Goal: Task Accomplishment & Management: Use online tool/utility

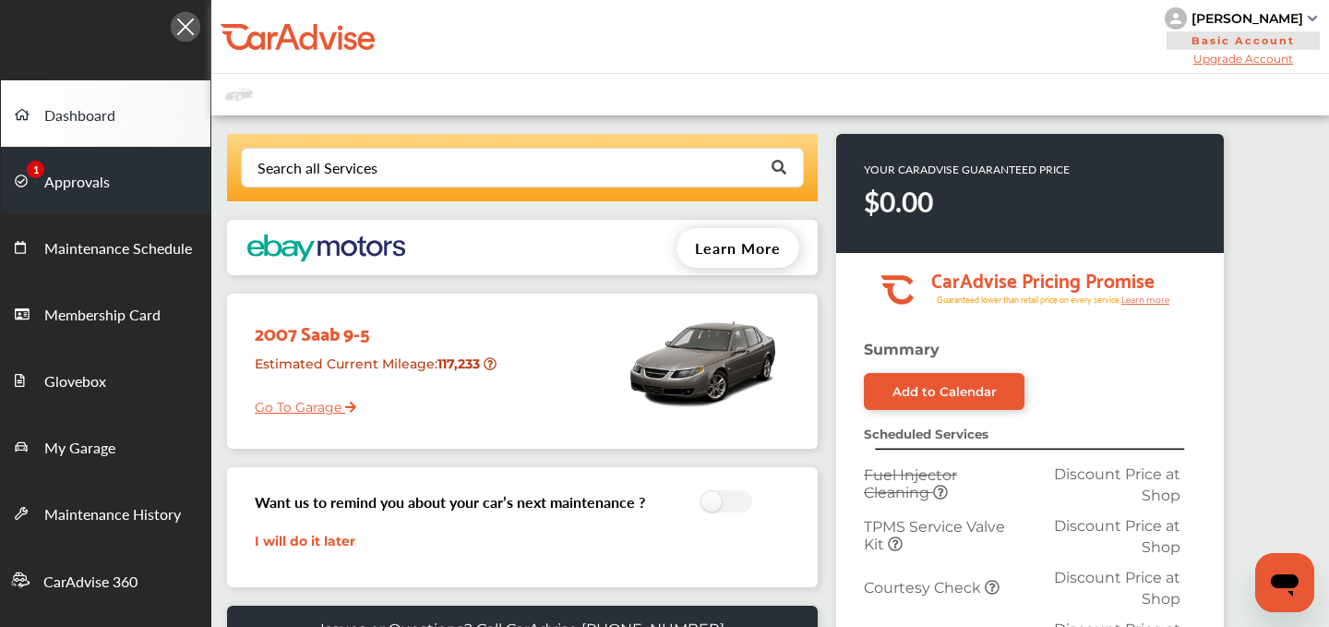
click at [112, 181] on link "Approvals" at bounding box center [106, 180] width 210 height 66
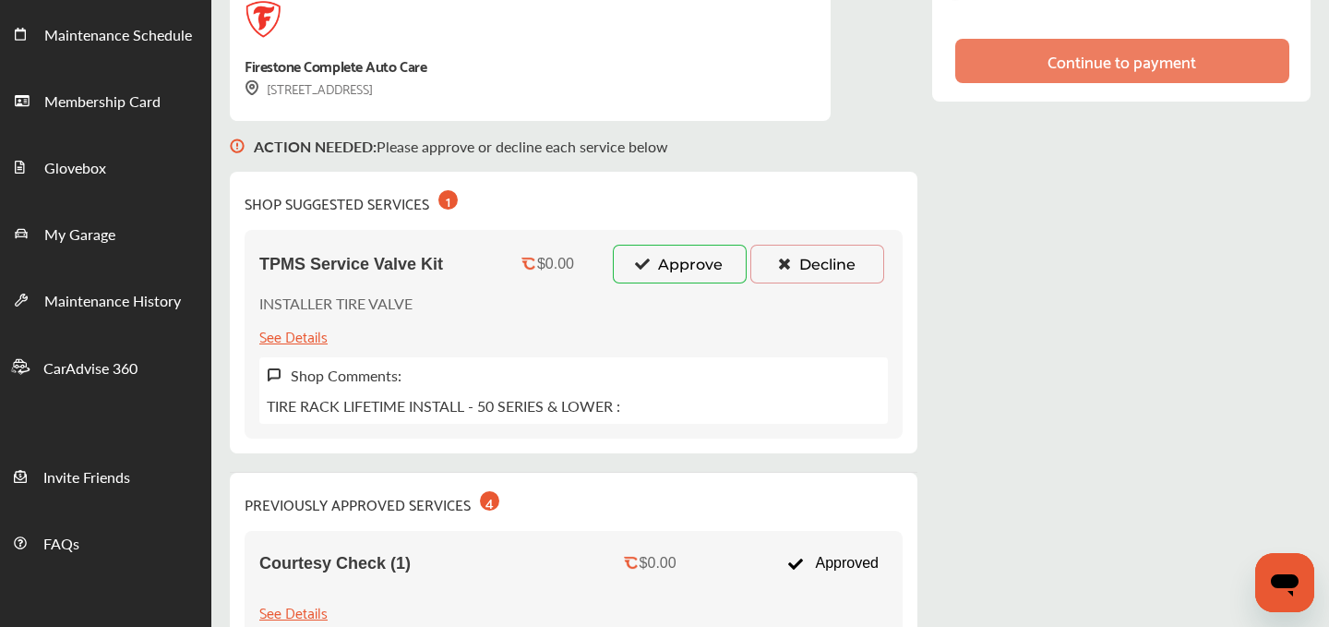
scroll to position [212, 0]
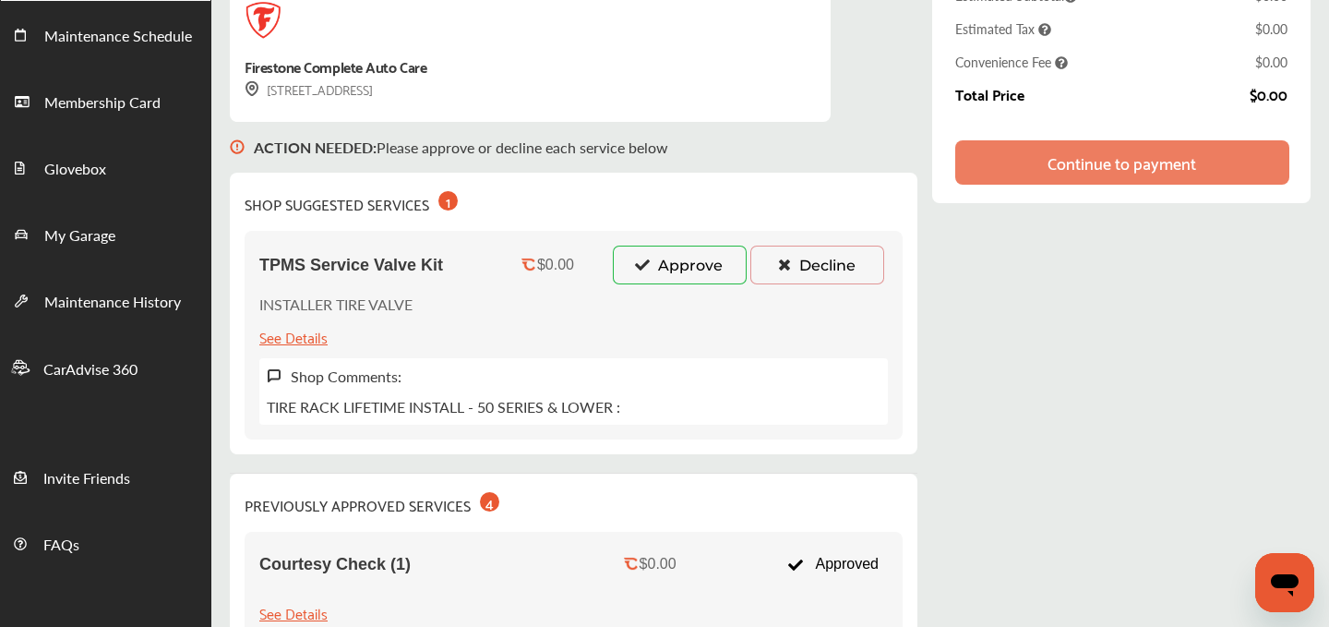
click at [641, 265] on icon at bounding box center [643, 264] width 18 height 13
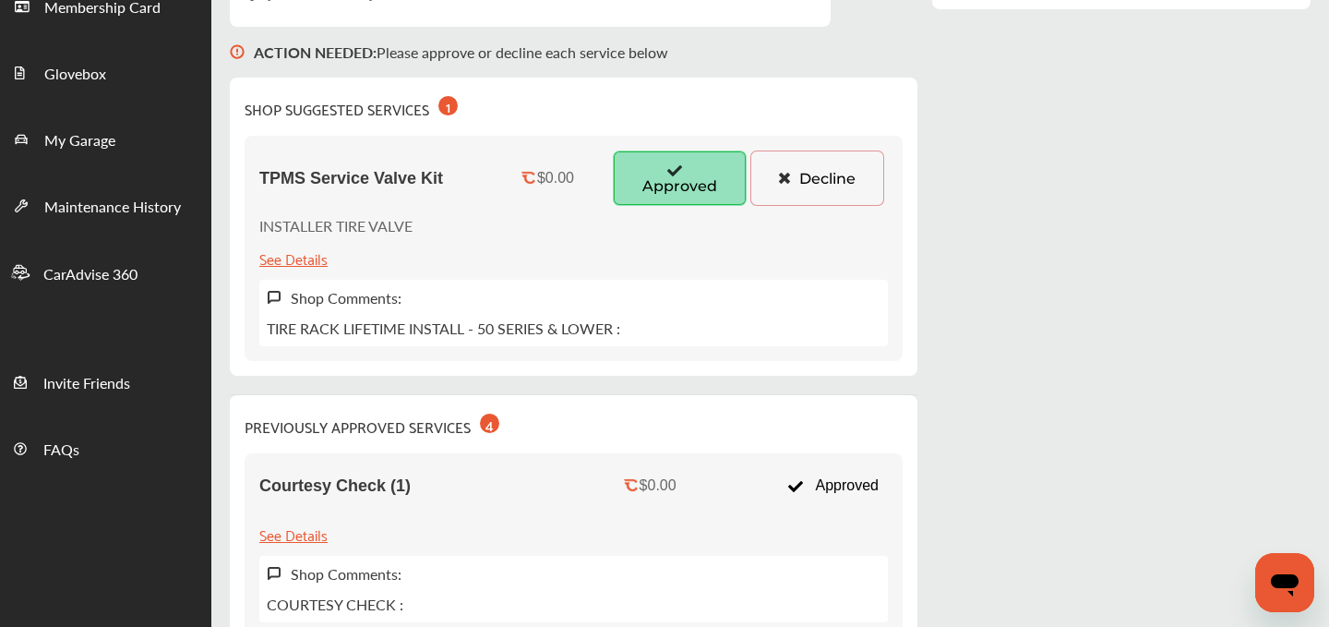
scroll to position [0, 0]
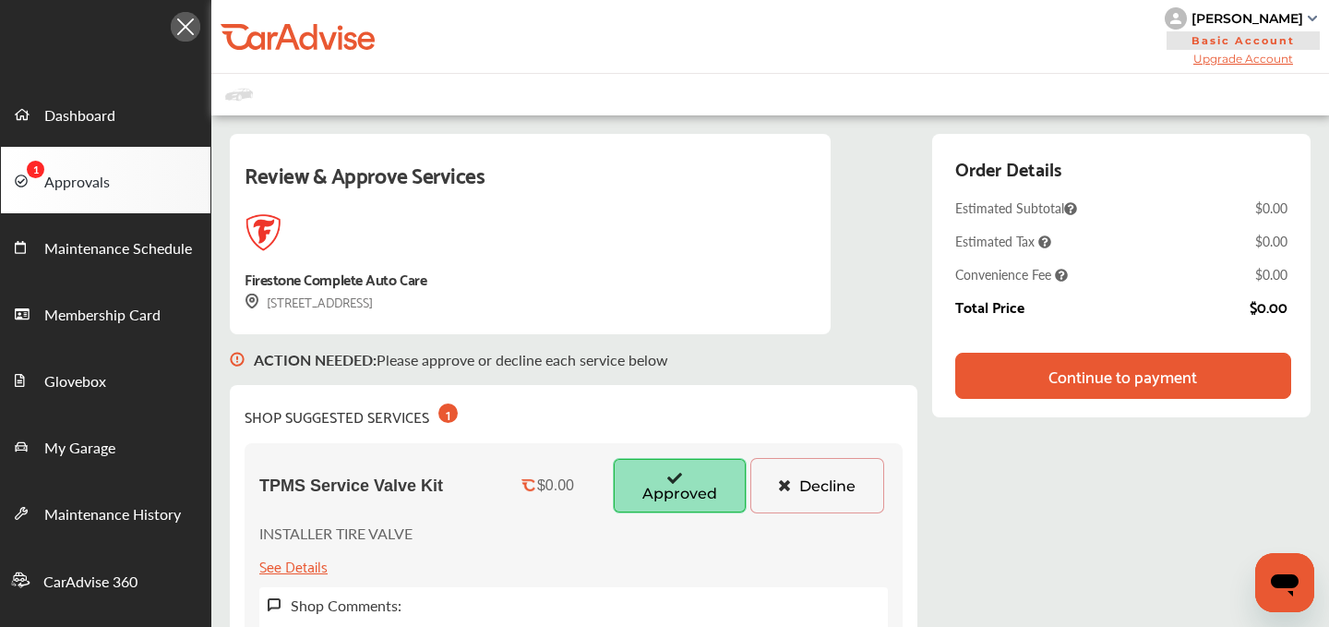
click at [1095, 358] on div "Continue to payment" at bounding box center [1123, 376] width 336 height 46
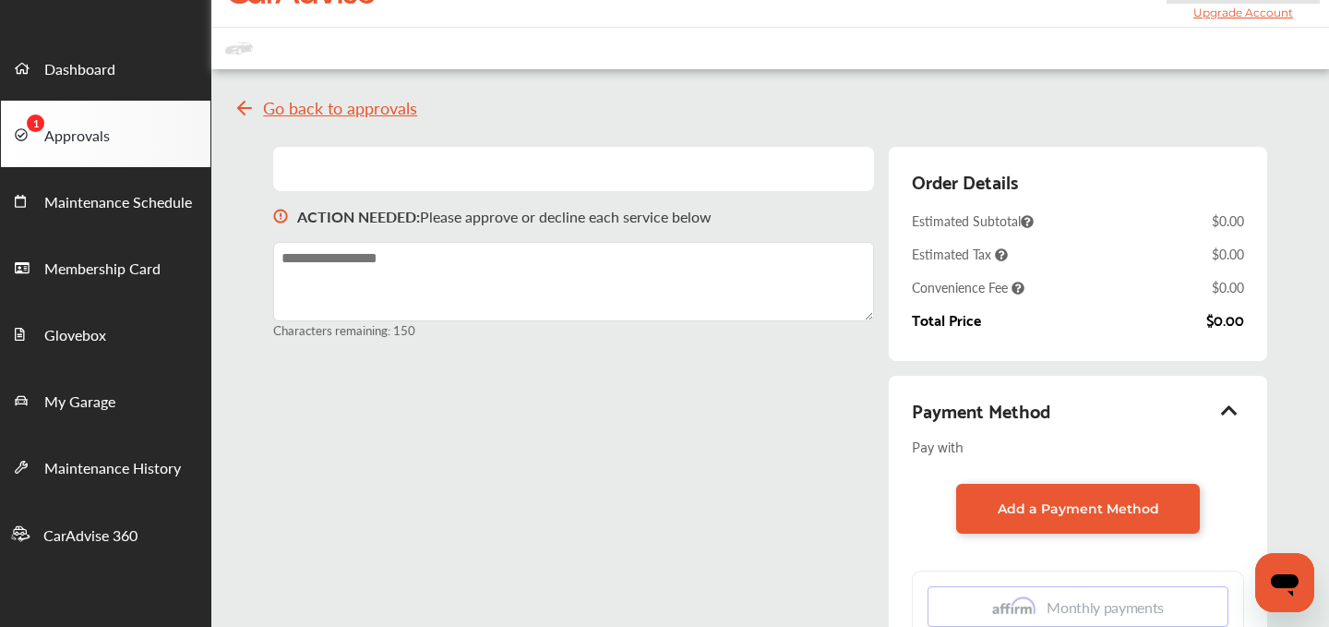
scroll to position [41, 0]
